Goal: Task Accomplishment & Management: Manage account settings

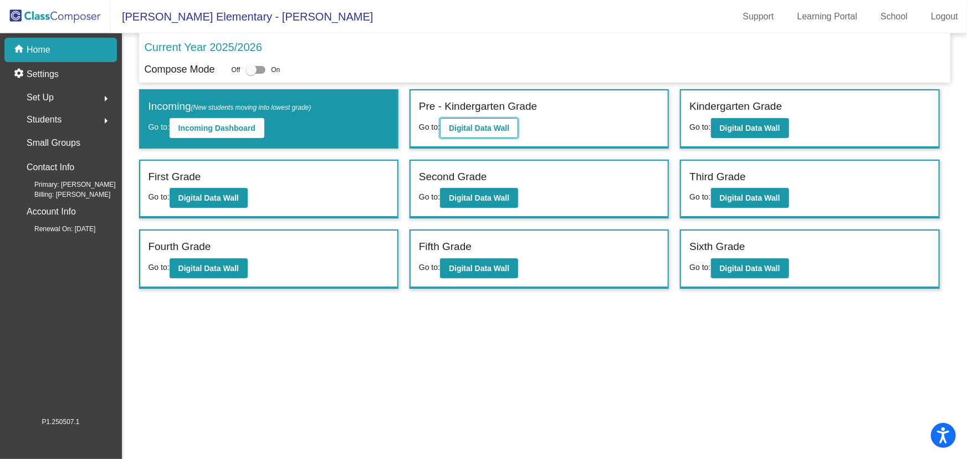
click at [494, 128] on b "Digital Data Wall" at bounding box center [479, 128] width 60 height 9
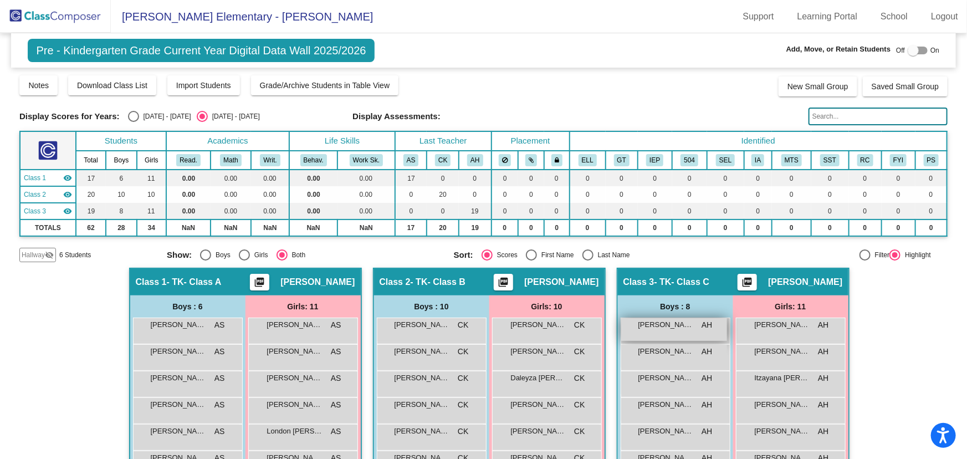
scroll to position [167, 0]
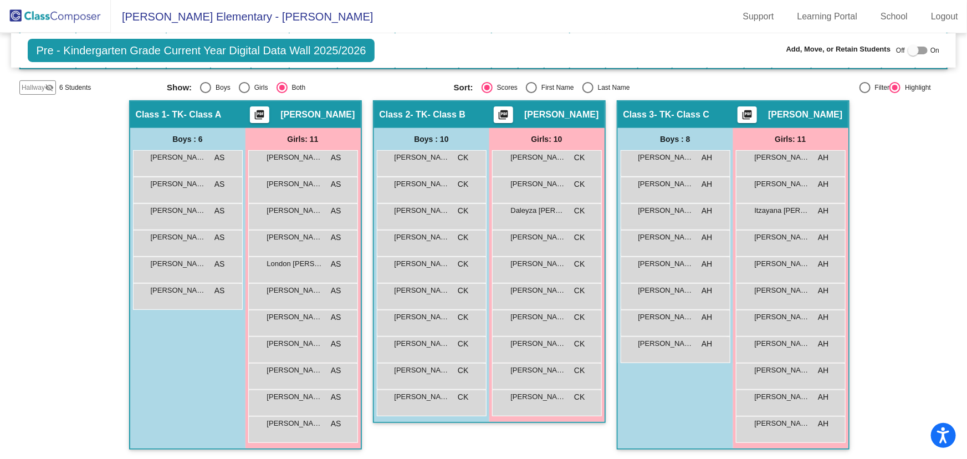
click at [587, 84] on div "Select an option" at bounding box center [587, 87] width 11 height 11
click at [587, 93] on input "Last Name" at bounding box center [587, 93] width 1 height 1
radio input "true"
click at [778, 350] on div "[PERSON_NAME] [PERSON_NAME] lock do_not_disturb_alt" at bounding box center [790, 348] width 106 height 23
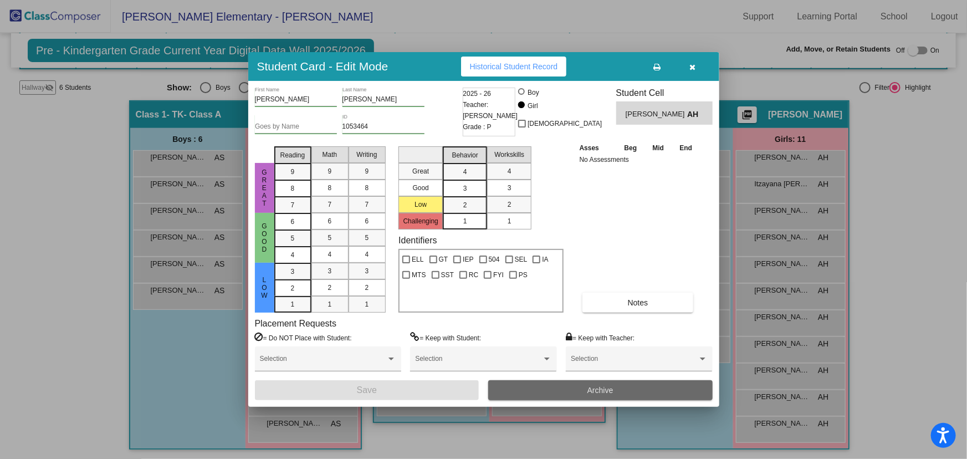
click at [541, 384] on button "Archive" at bounding box center [600, 390] width 224 height 20
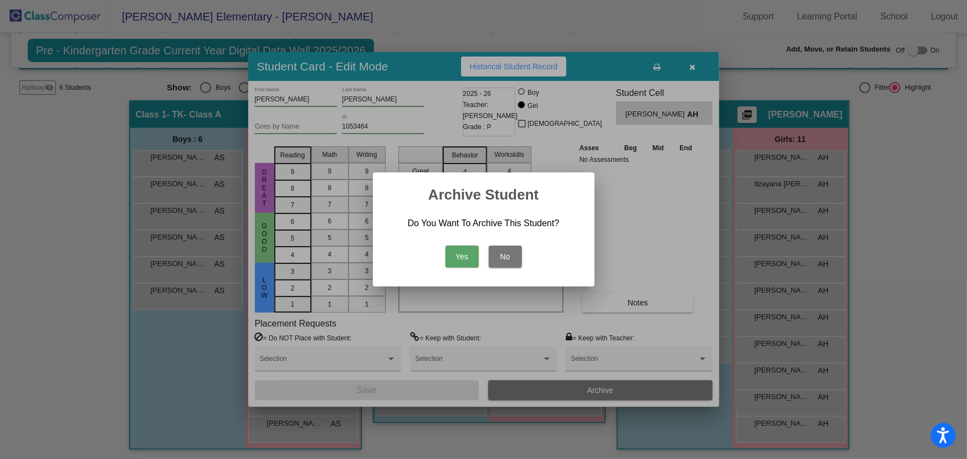
click at [468, 253] on button "Yes" at bounding box center [461, 256] width 33 height 22
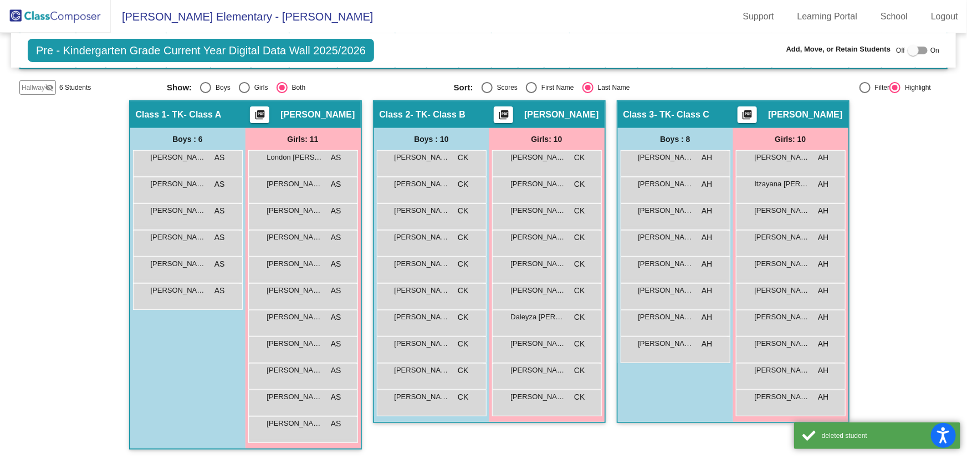
click at [67, 16] on img at bounding box center [55, 16] width 111 height 33
